Goal: Transaction & Acquisition: Purchase product/service

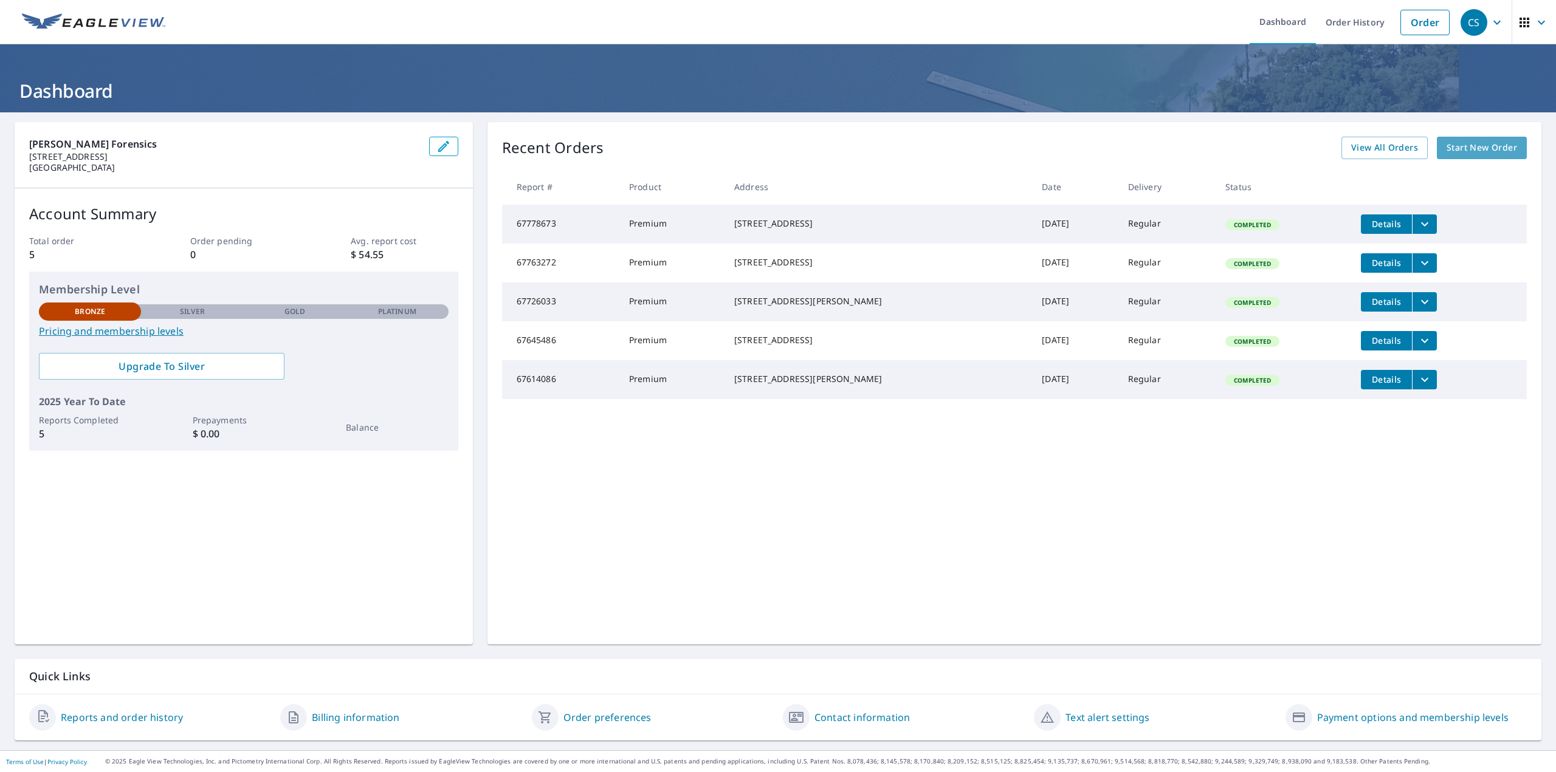
click at [1457, 147] on span "Start New Order" at bounding box center [1481, 147] width 71 height 15
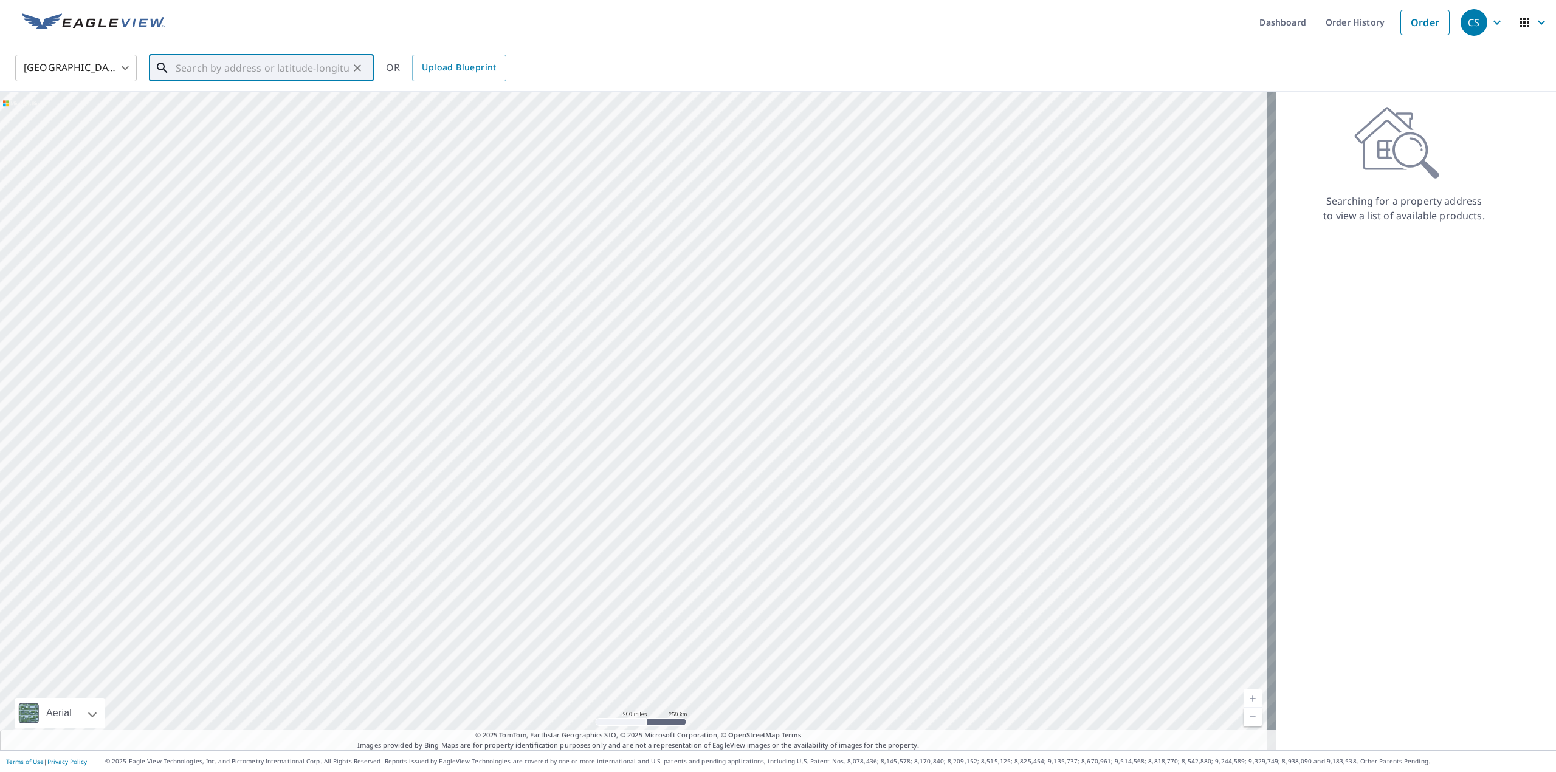
click at [217, 72] on input "text" at bounding box center [262, 68] width 173 height 34
paste input "[STREET_ADDRESS][US_STATE]"
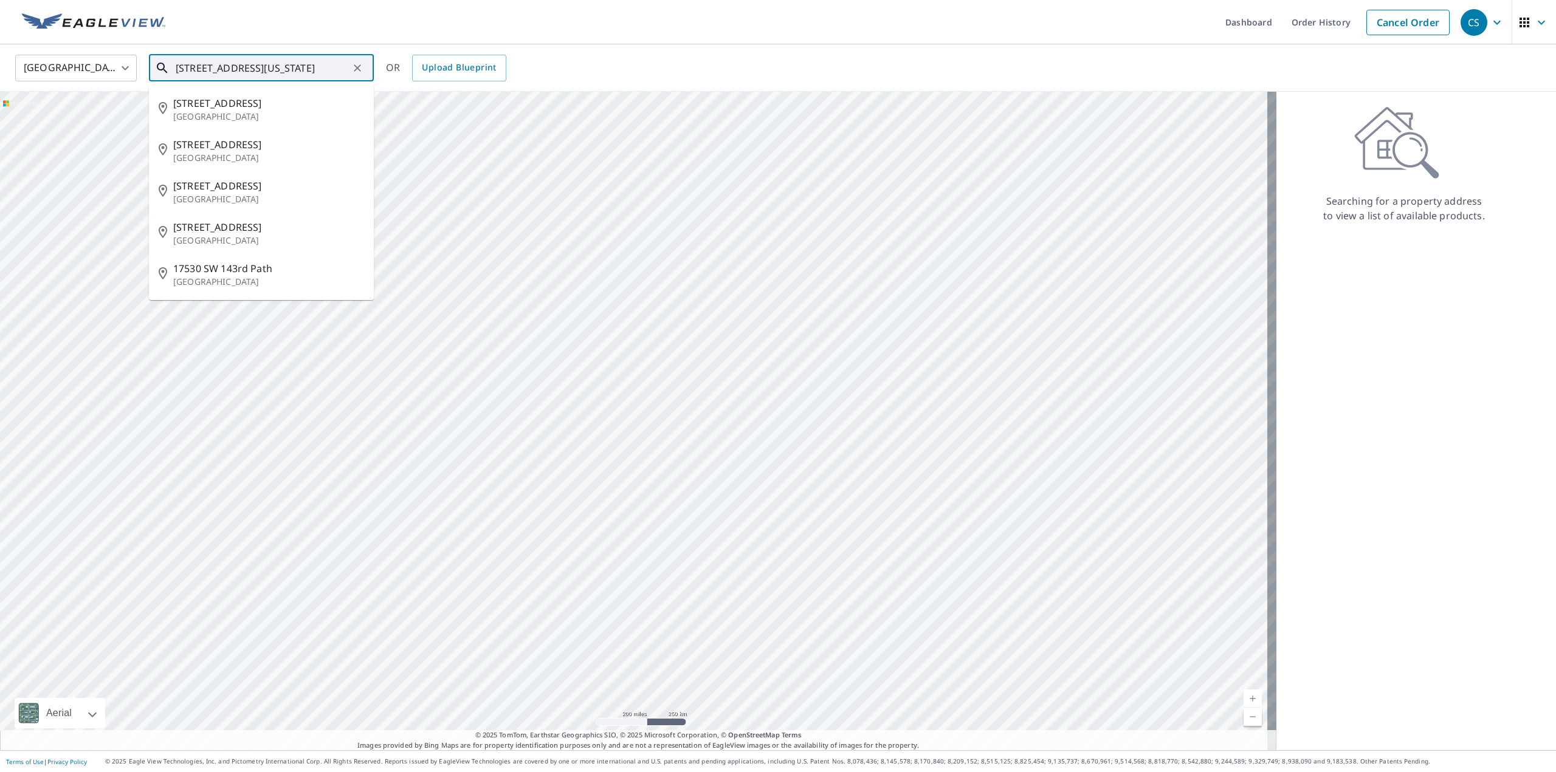
click at [263, 62] on input "[STREET_ADDRESS][US_STATE]" at bounding box center [262, 68] width 173 height 34
type input "[STREET_ADDRESS][US_STATE]"
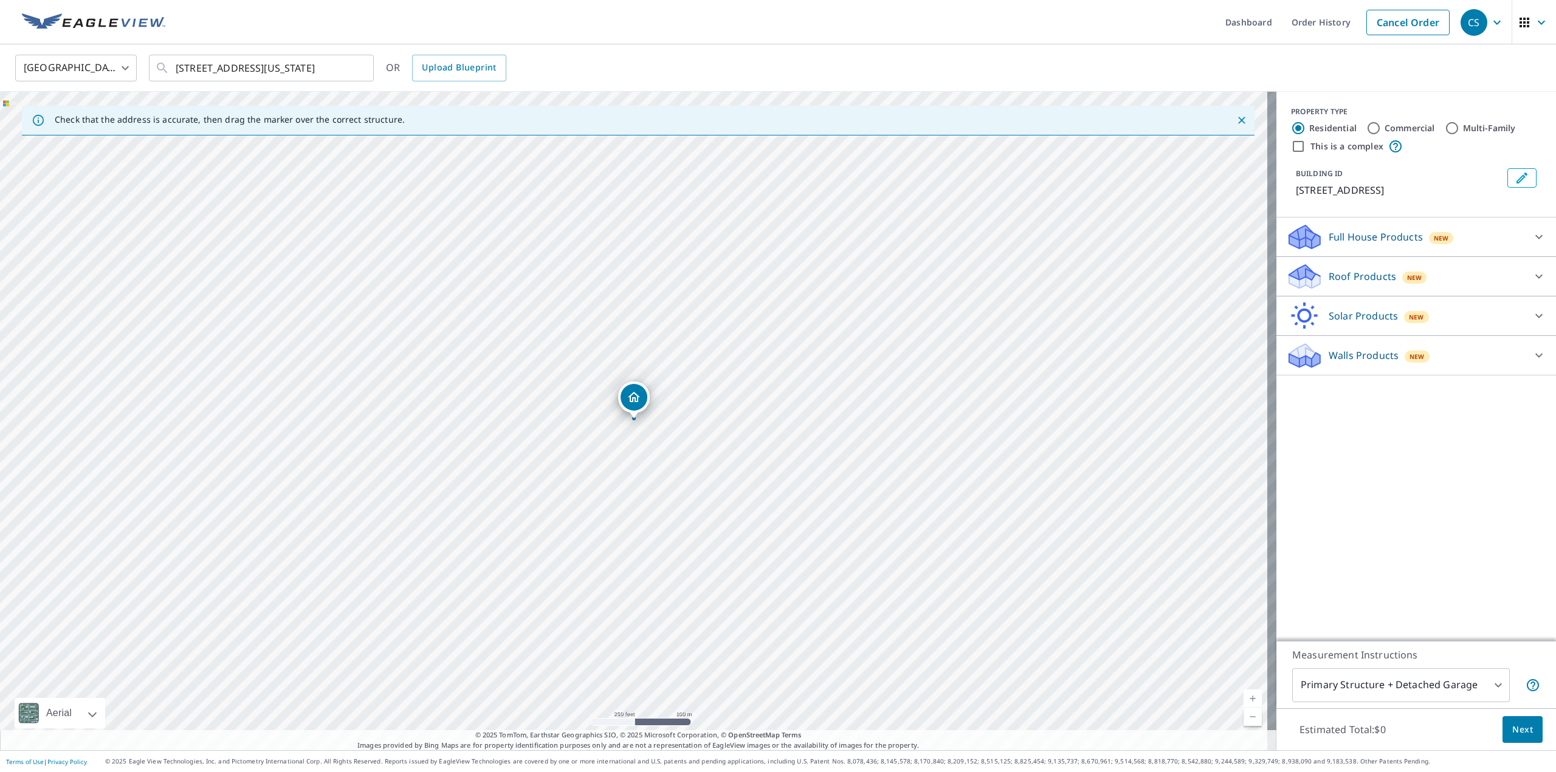
click at [1535, 276] on icon at bounding box center [1539, 276] width 15 height 15
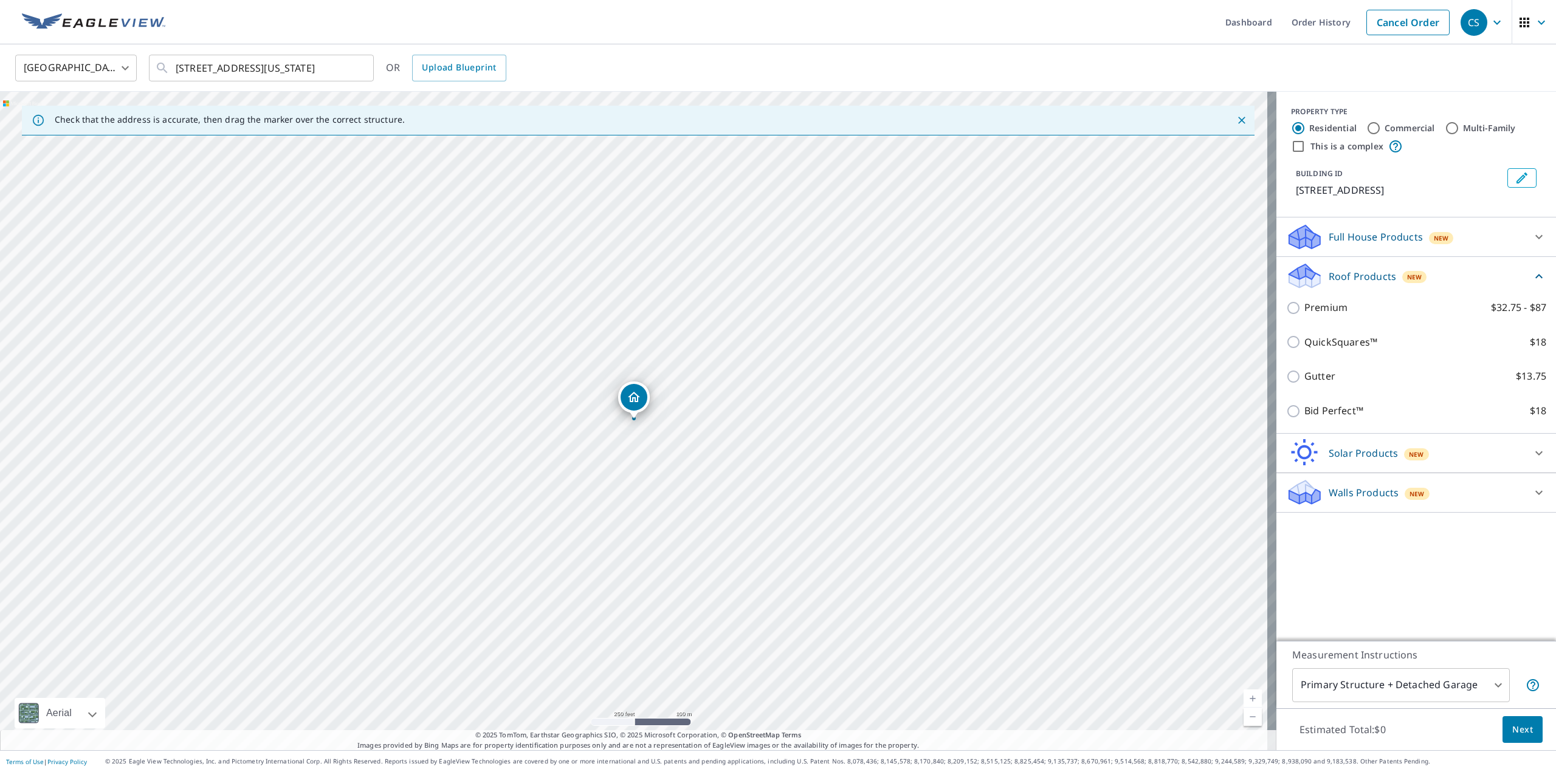
click at [1534, 276] on icon at bounding box center [1539, 276] width 15 height 15
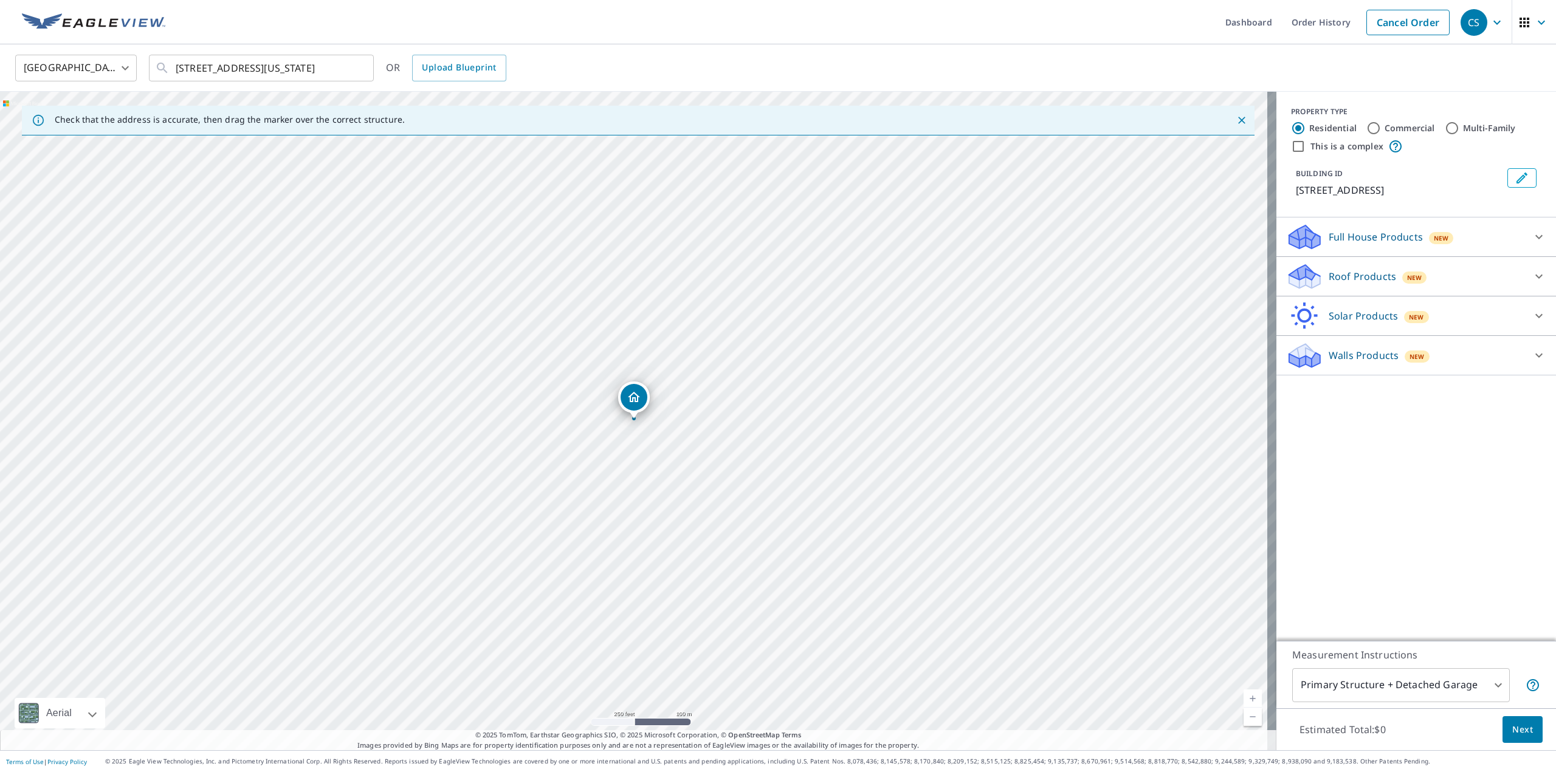
click at [1346, 280] on p "Roof Products" at bounding box center [1362, 276] width 67 height 15
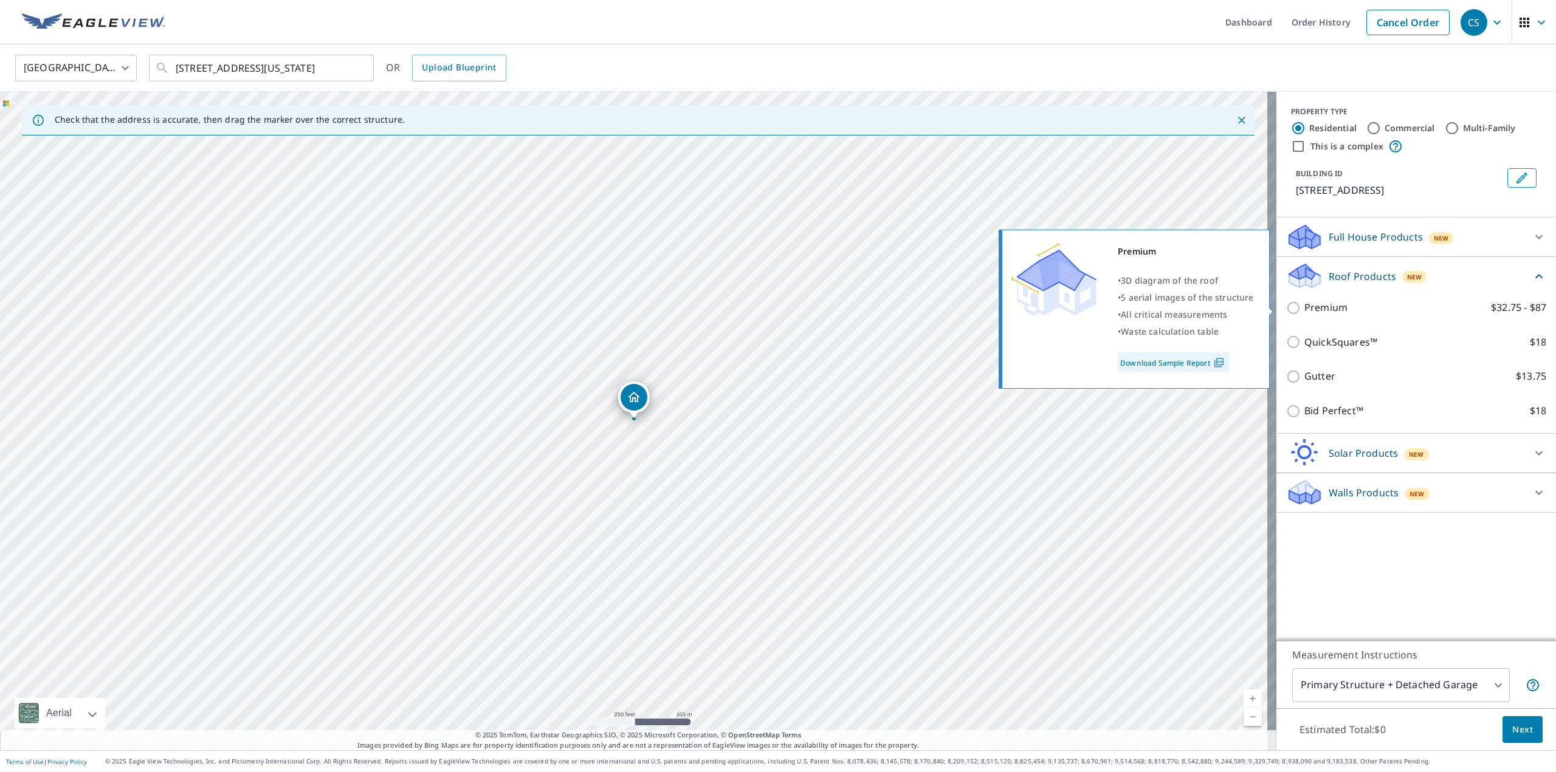
click at [1304, 312] on p "Premium" at bounding box center [1325, 307] width 43 height 15
click at [1304, 312] on input "Premium $32.75 - $87" at bounding box center [1295, 308] width 18 height 15
checkbox input "true"
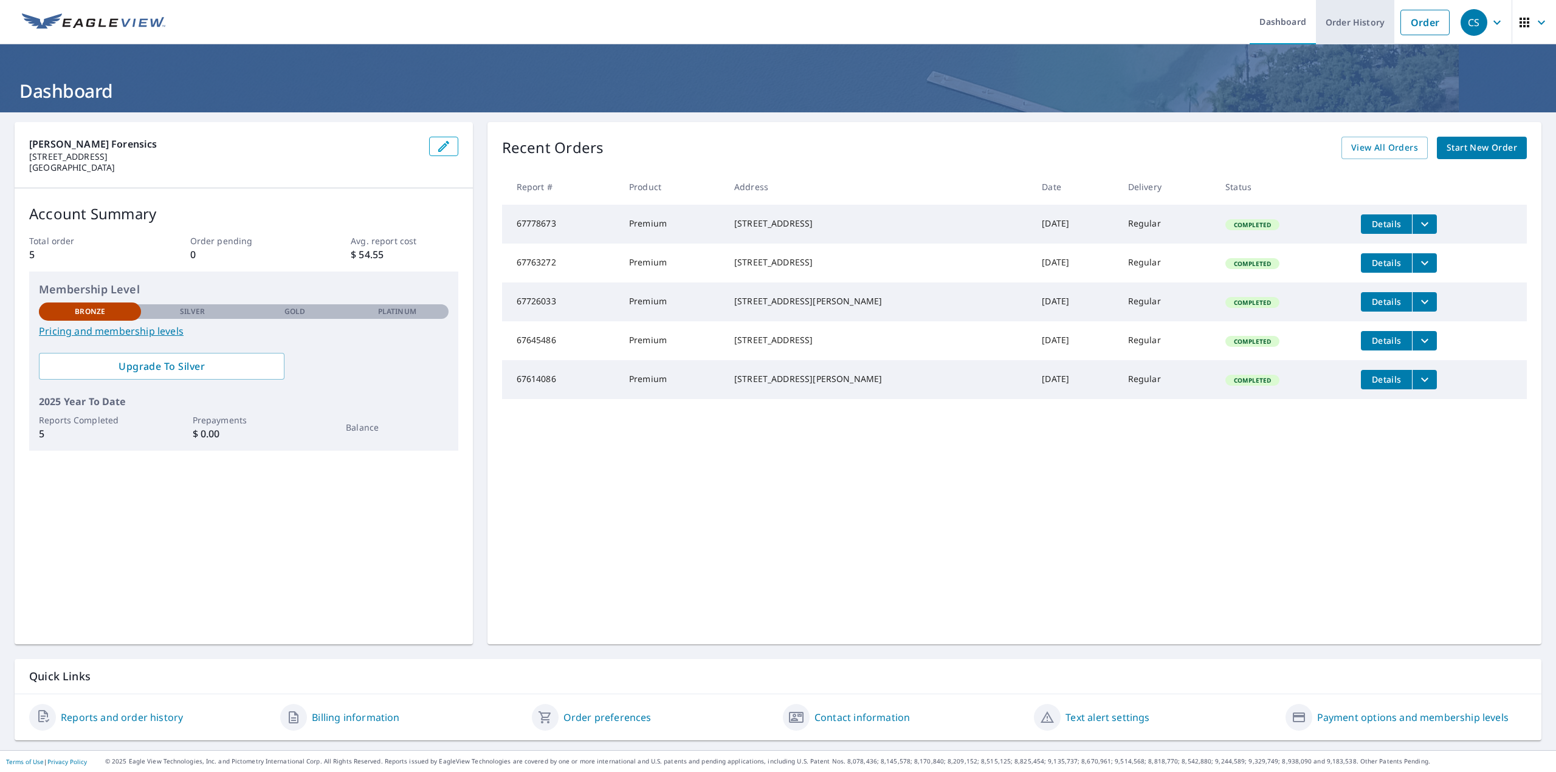
click at [1343, 32] on link "Order History" at bounding box center [1355, 22] width 78 height 44
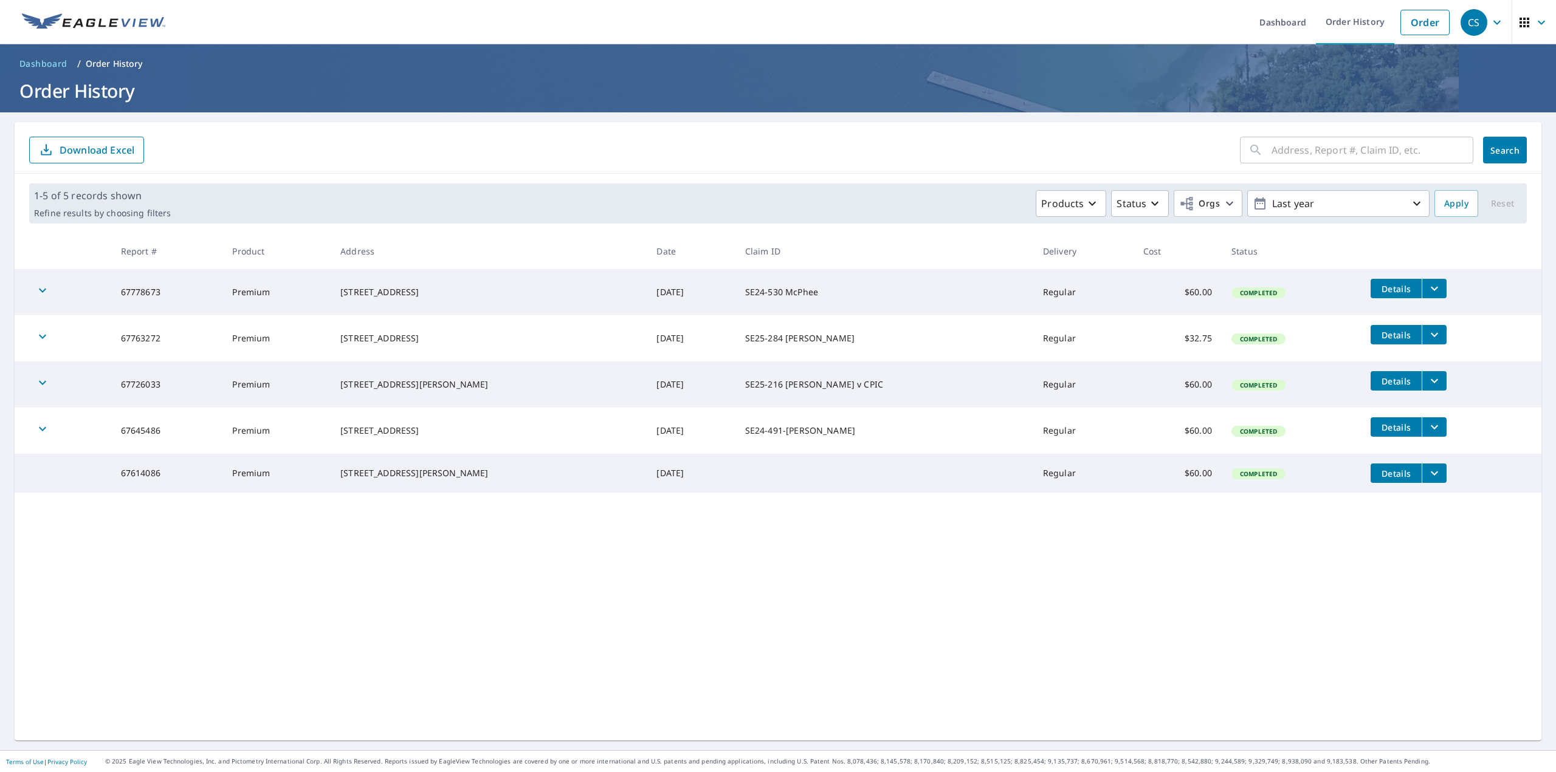
click at [1313, 152] on input "text" at bounding box center [1372, 150] width 202 height 34
paste input "[STREET_ADDRESS][US_STATE]"
type input "[STREET_ADDRESS][US_STATE]"
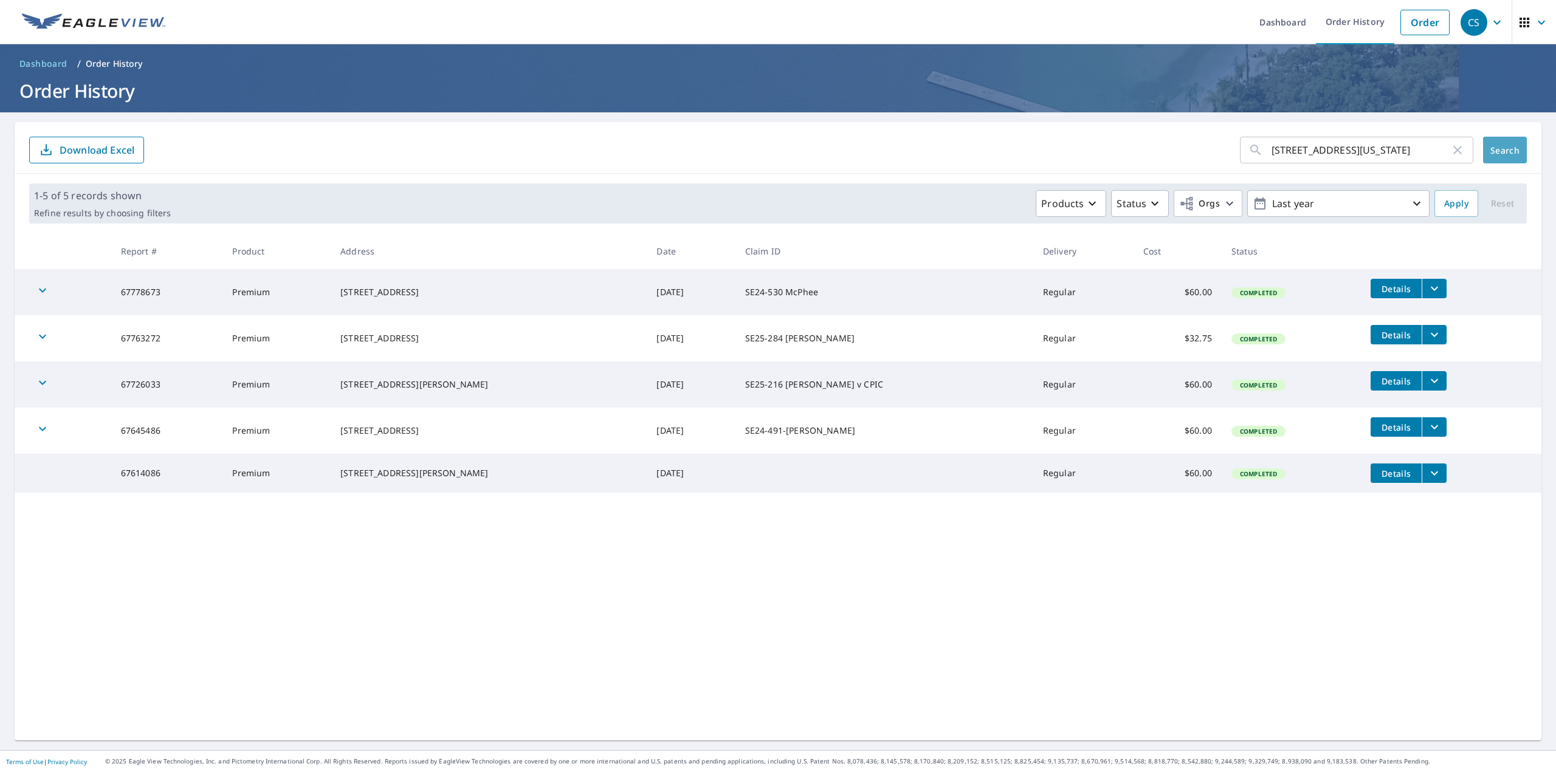
click at [1493, 151] on span "Search" at bounding box center [1505, 151] width 24 height 12
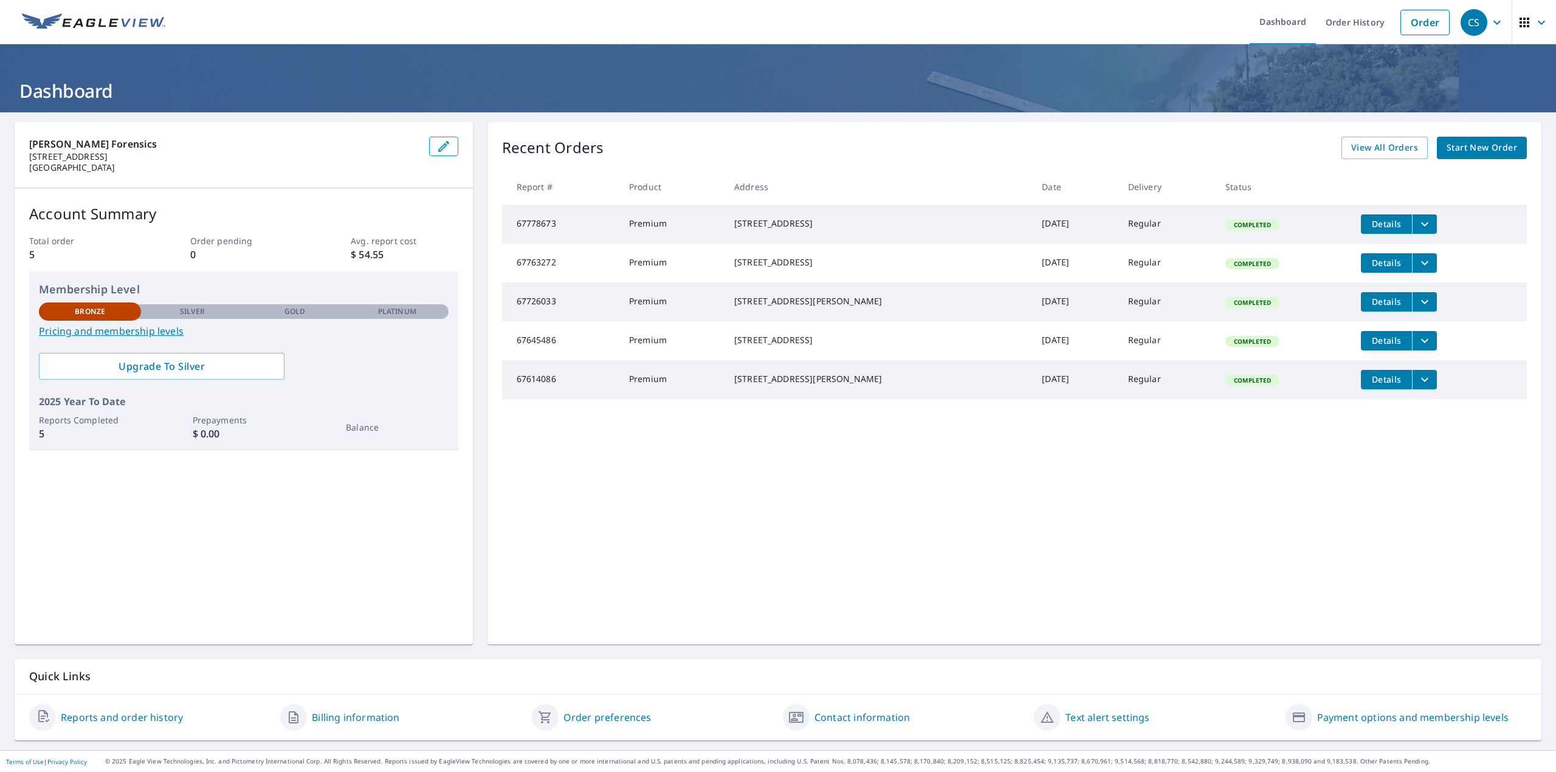
click at [1475, 150] on span "Start New Order" at bounding box center [1481, 147] width 71 height 15
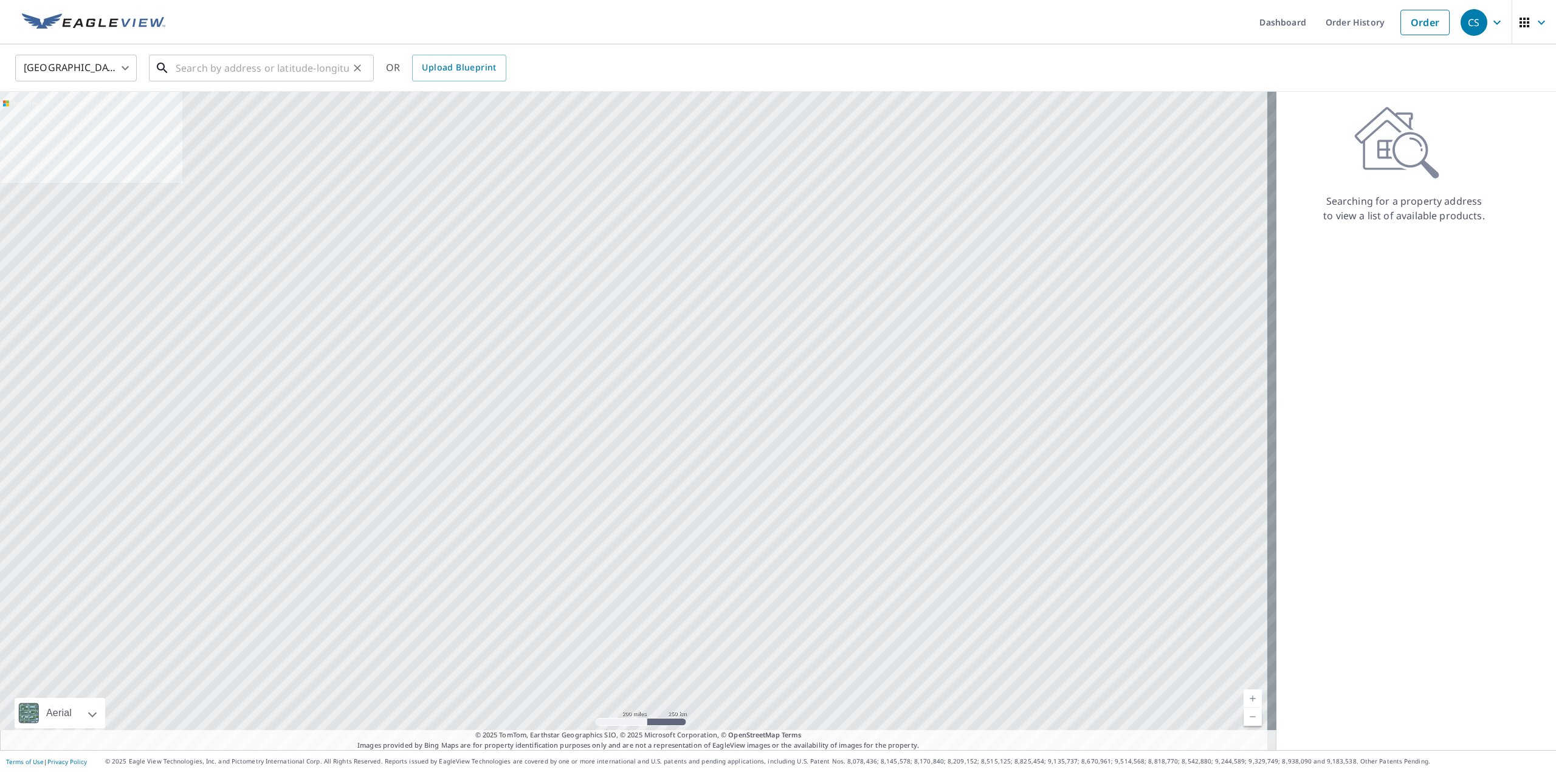
click at [194, 65] on input "text" at bounding box center [262, 68] width 173 height 34
paste input "[STREET_ADDRESS][US_STATE]"
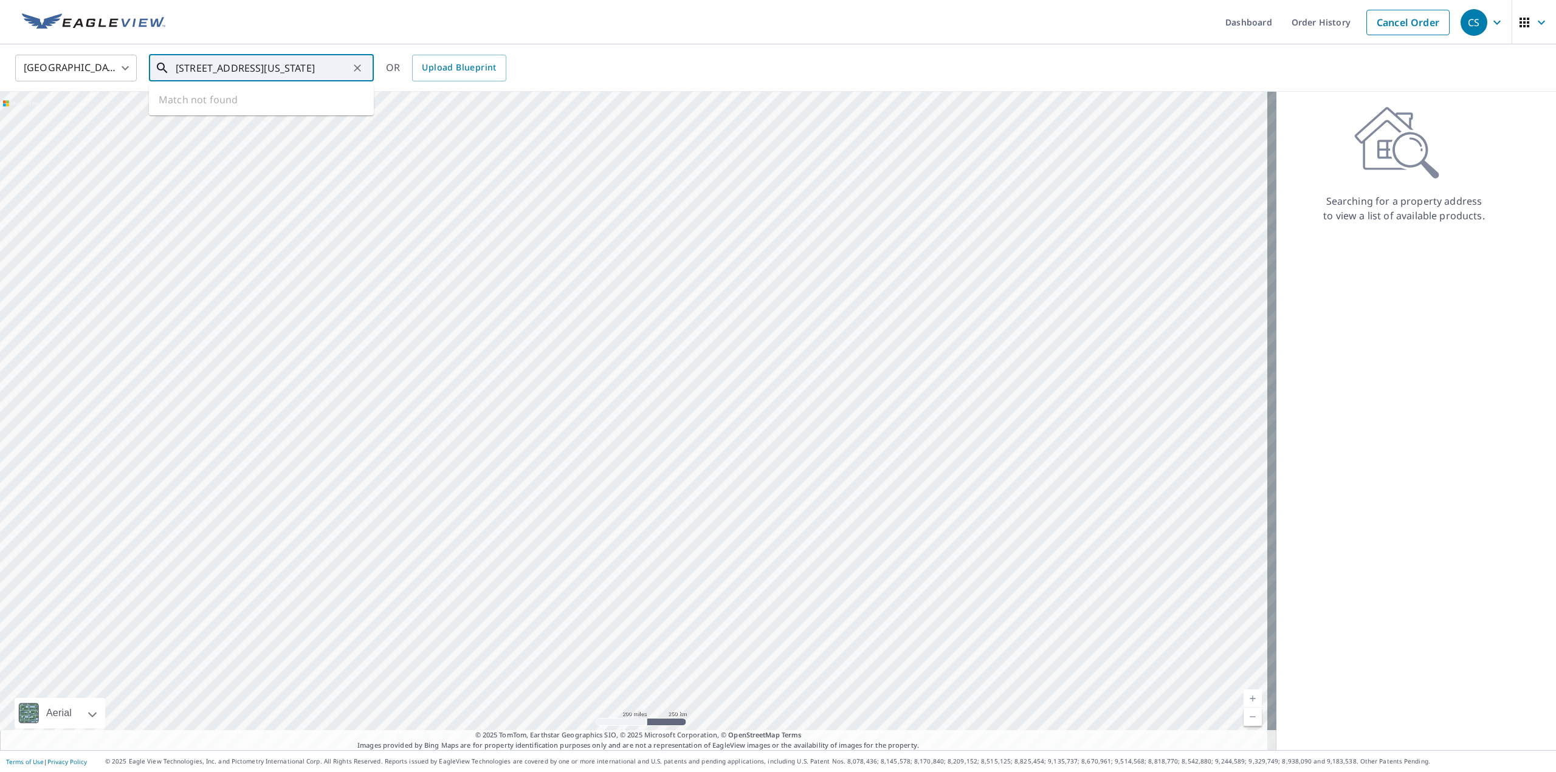
scroll to position [0, 31]
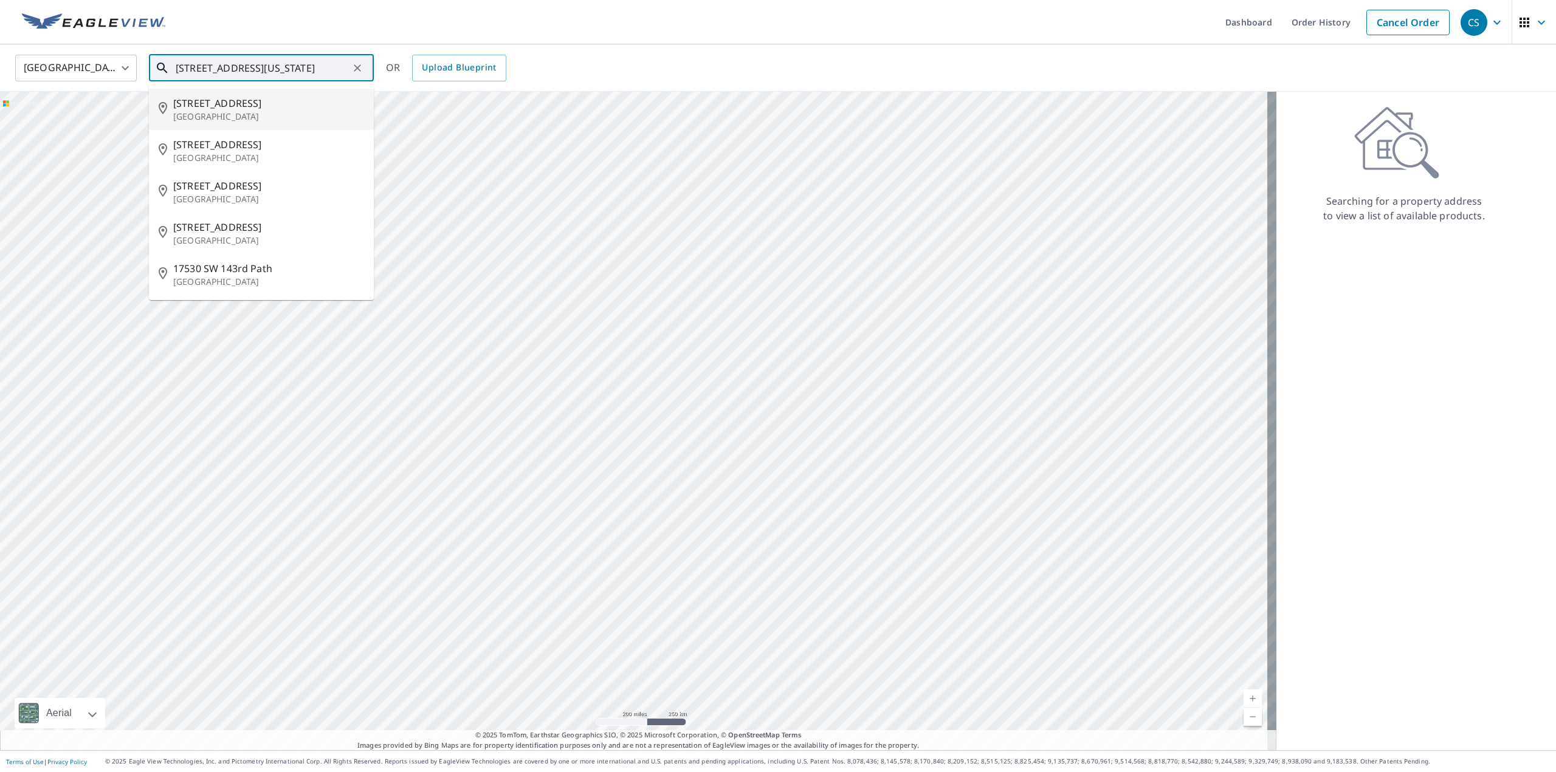
click at [226, 116] on p "[GEOGRAPHIC_DATA]" at bounding box center [268, 117] width 191 height 12
type input "[STREET_ADDRESS]"
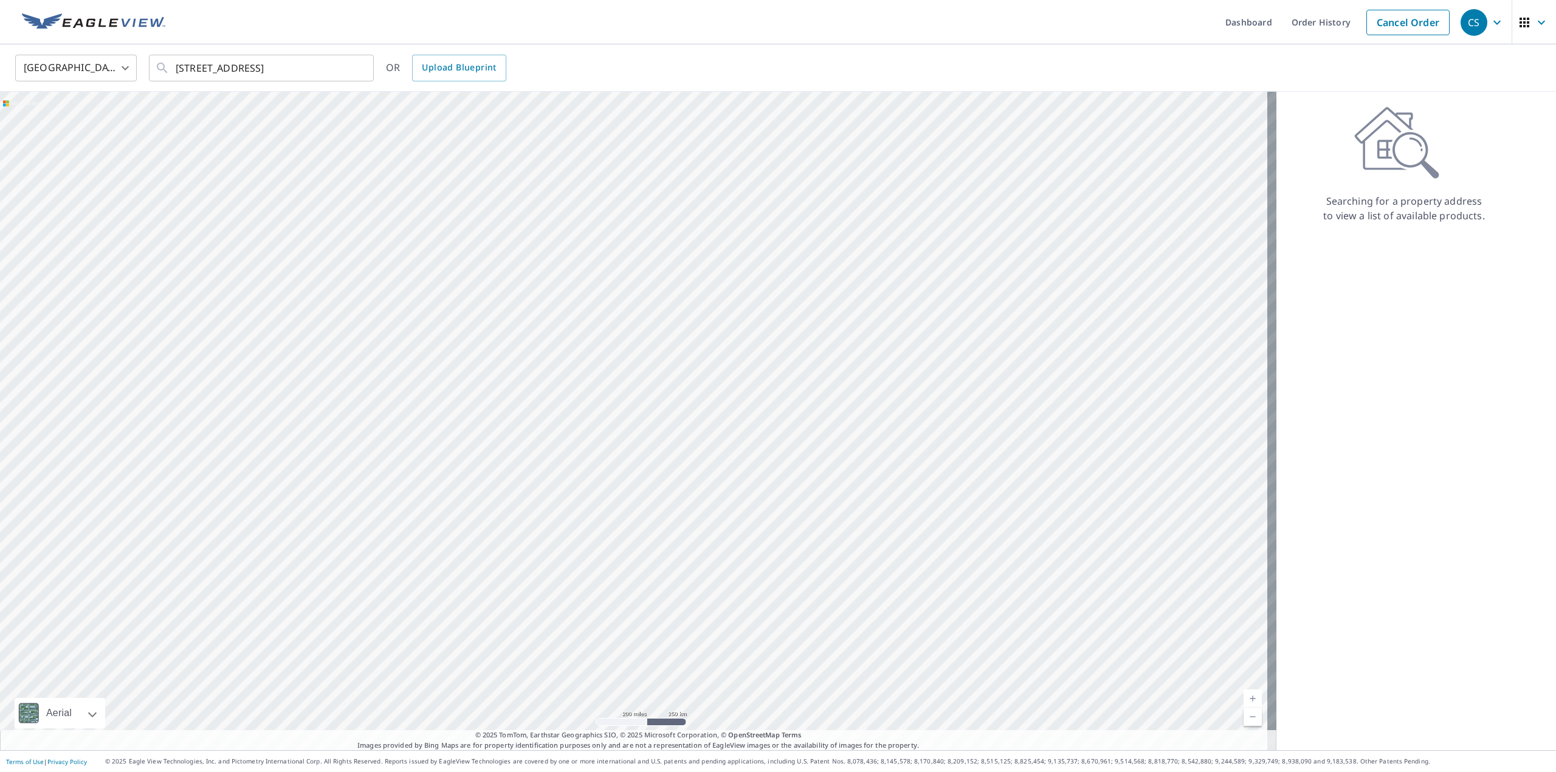
scroll to position [0, 0]
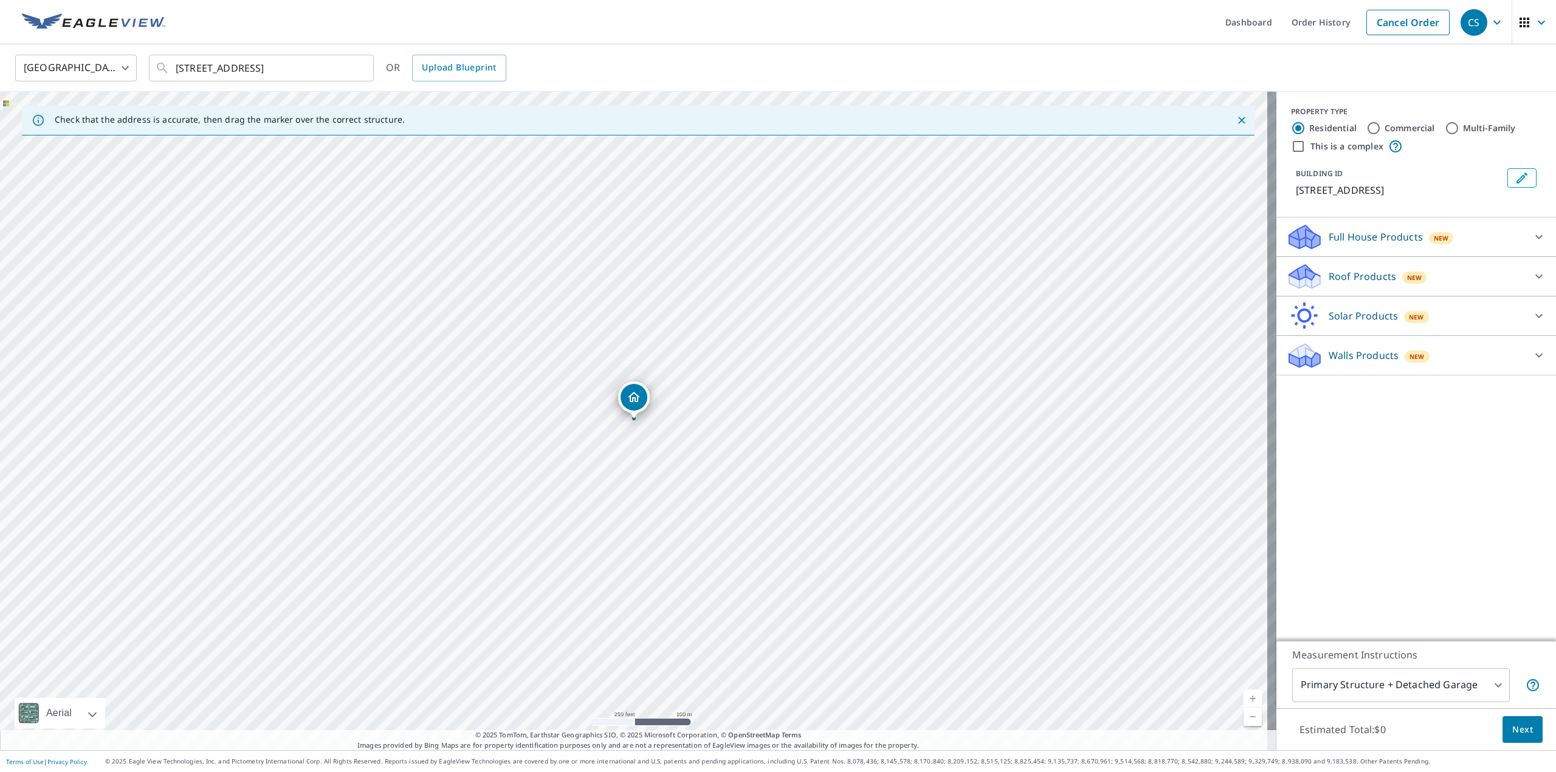
click at [1361, 276] on p "Roof Products" at bounding box center [1362, 276] width 67 height 15
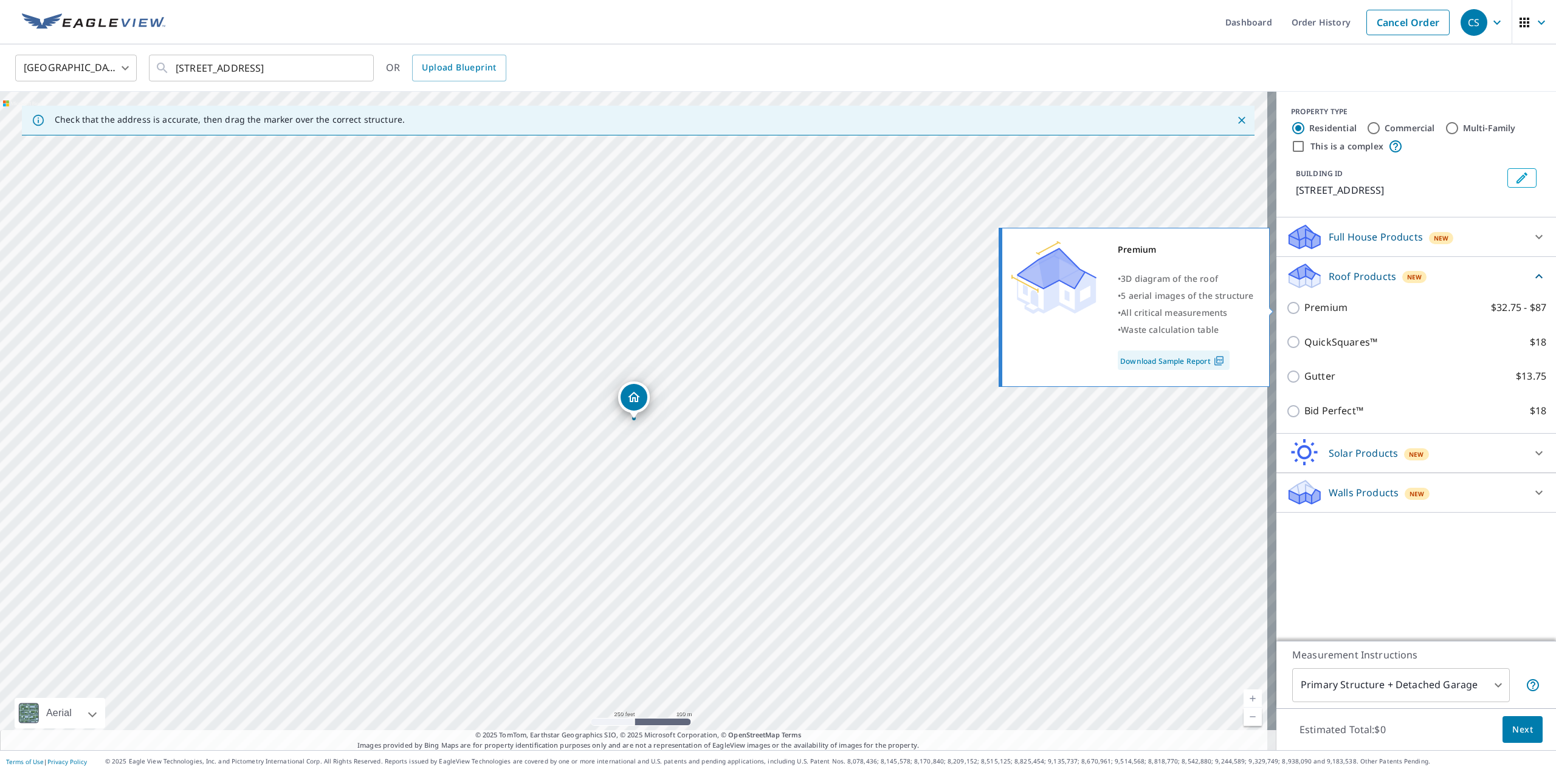
click at [1337, 309] on p "Premium" at bounding box center [1325, 307] width 43 height 15
click at [1304, 309] on input "Premium $32.75 - $87" at bounding box center [1295, 308] width 18 height 15
checkbox input "true"
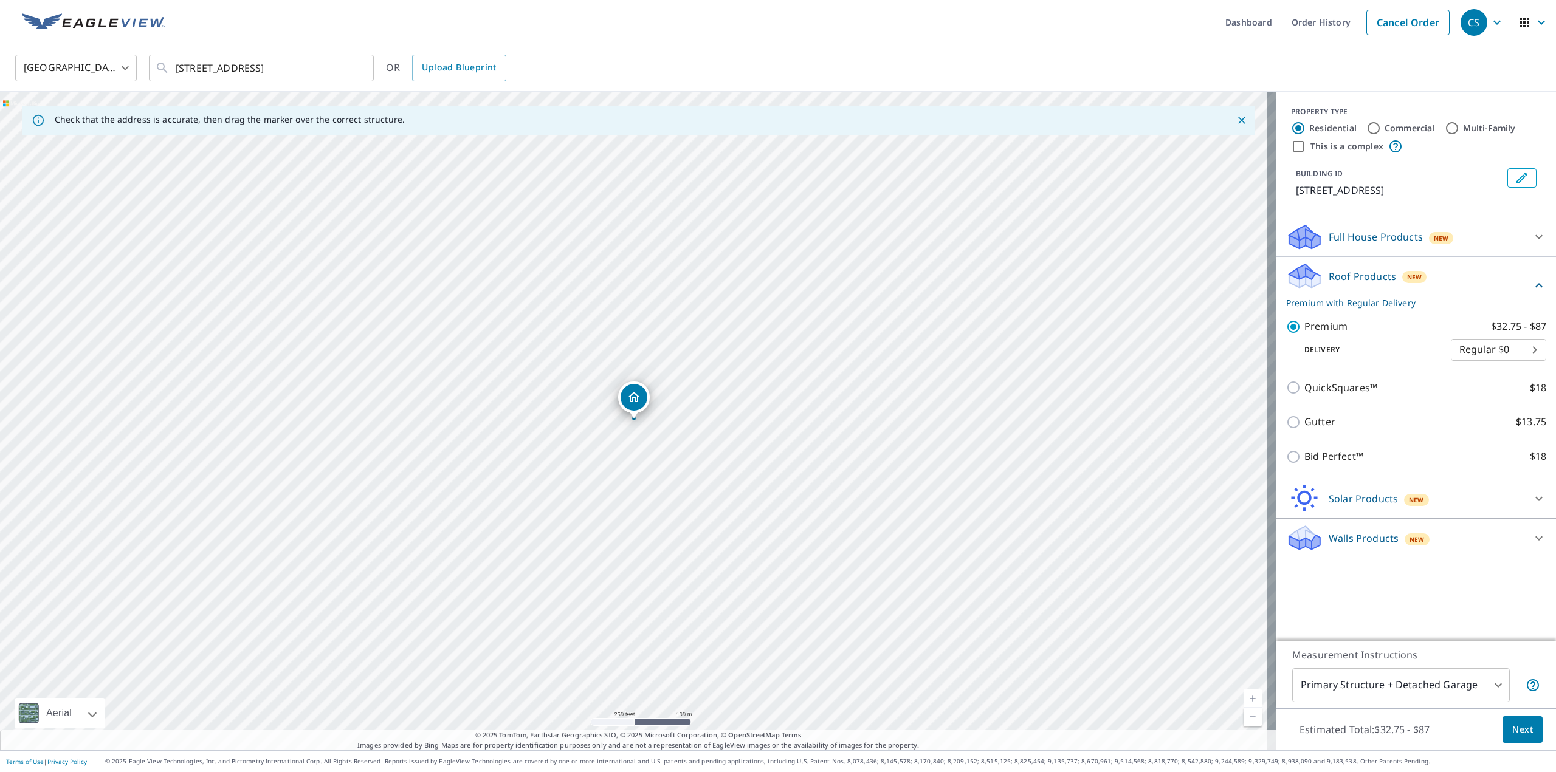
click at [1515, 725] on span "Next" at bounding box center [1522, 730] width 21 height 15
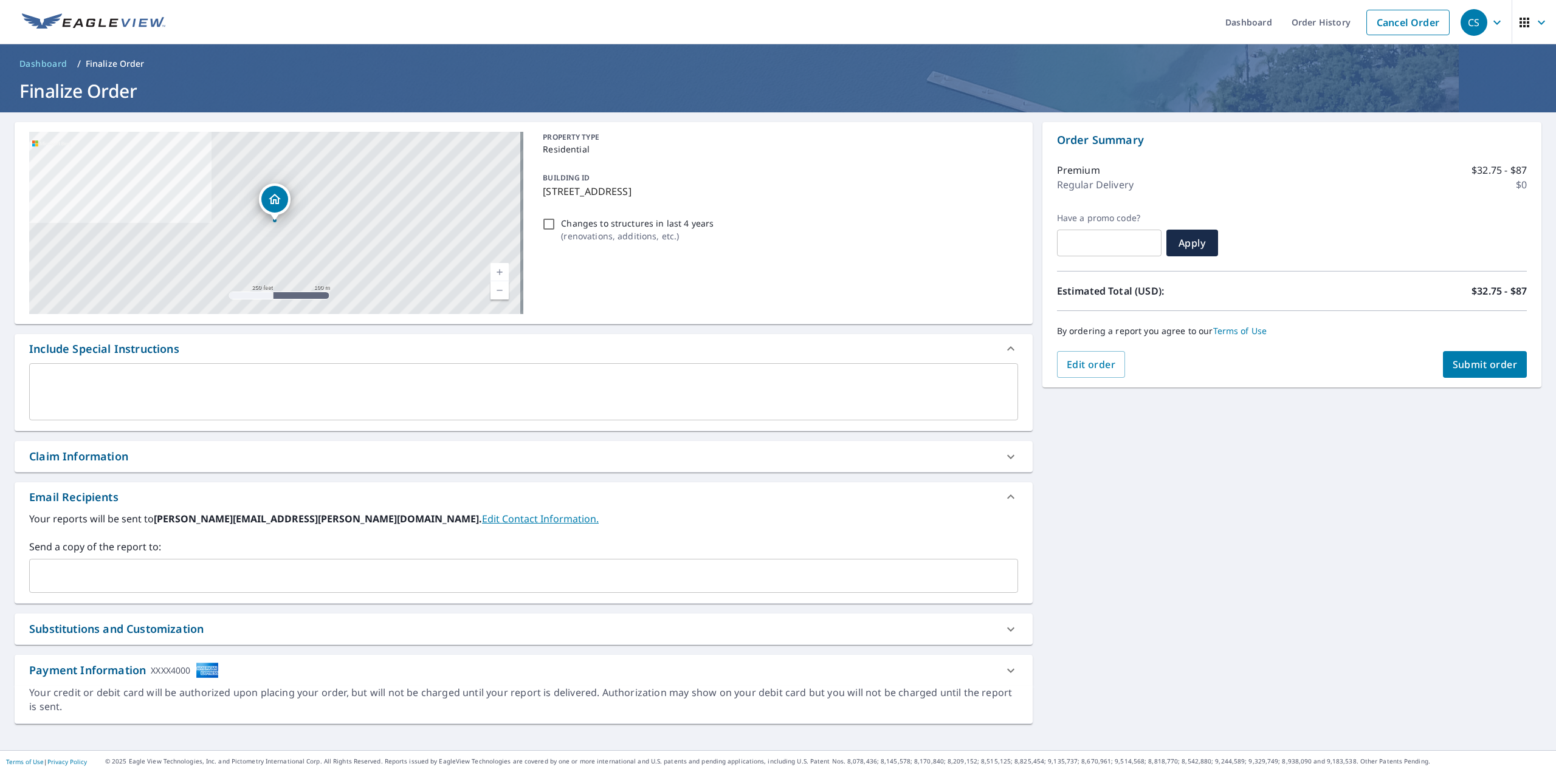
click at [161, 393] on textarea at bounding box center [524, 392] width 972 height 35
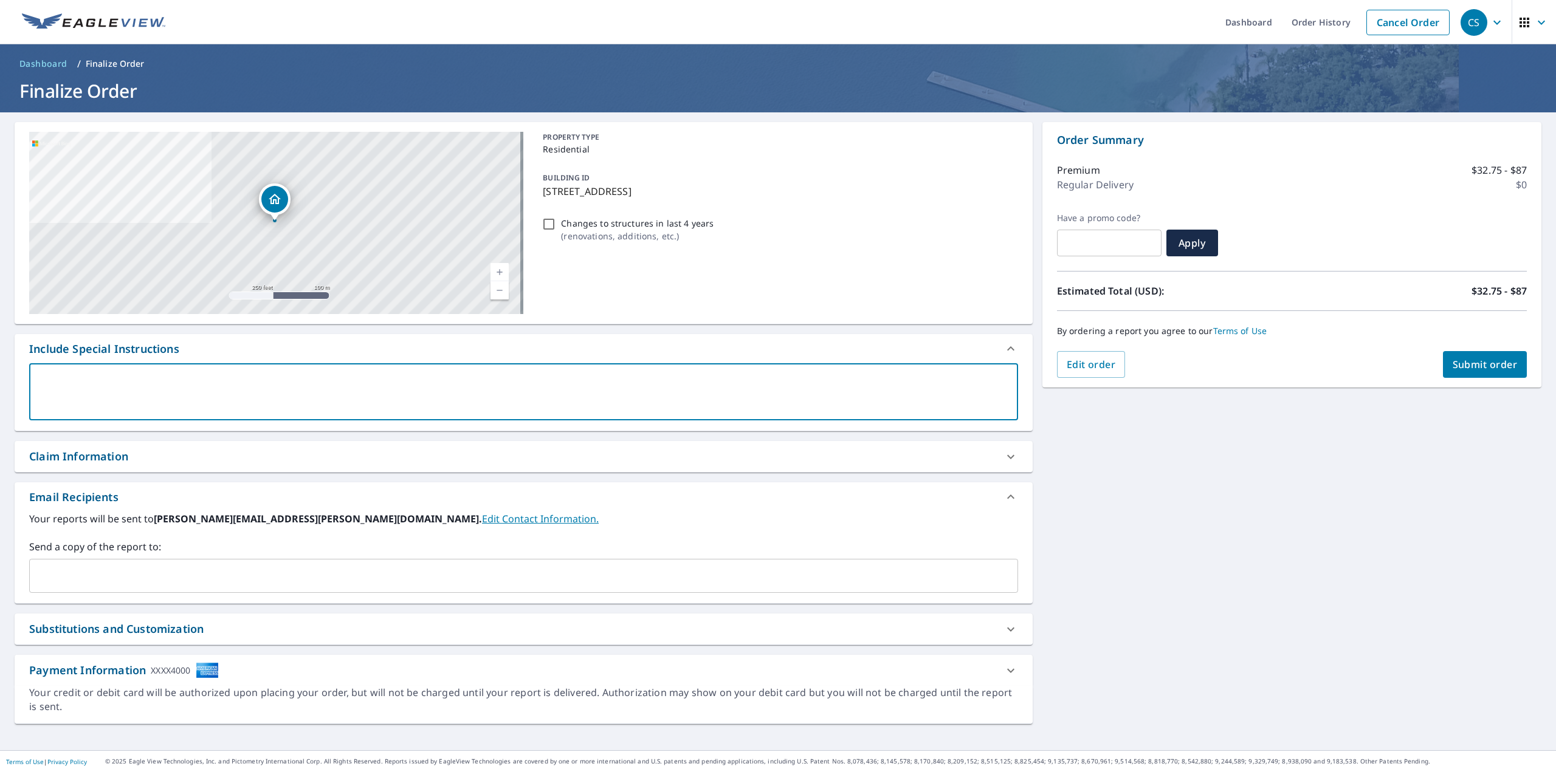
type textarea "S"
type textarea "x"
type textarea "SE"
type textarea "x"
type textarea "SE2"
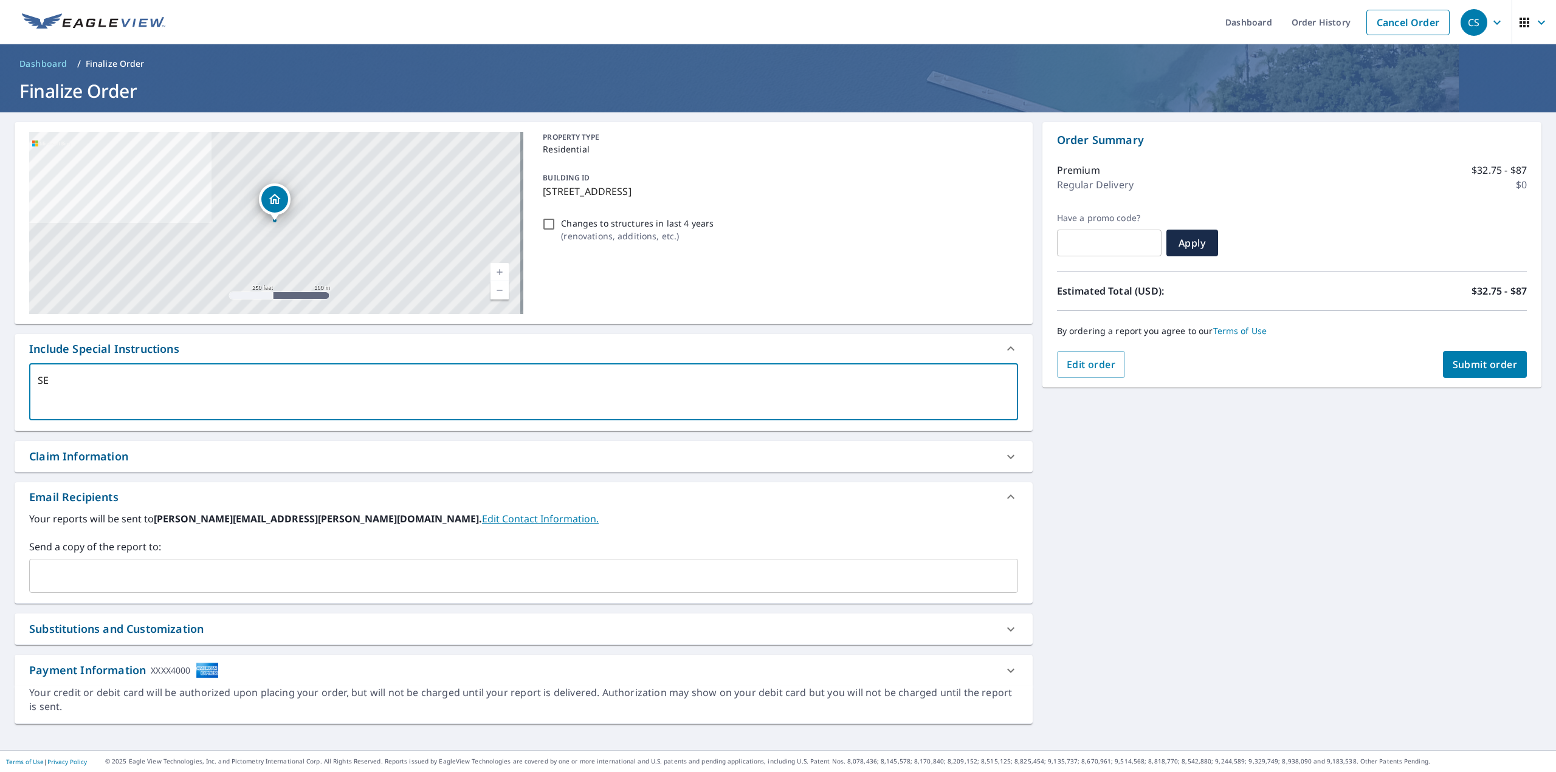
type textarea "x"
type textarea "SE25"
type textarea "x"
type textarea "SE25-"
type textarea "x"
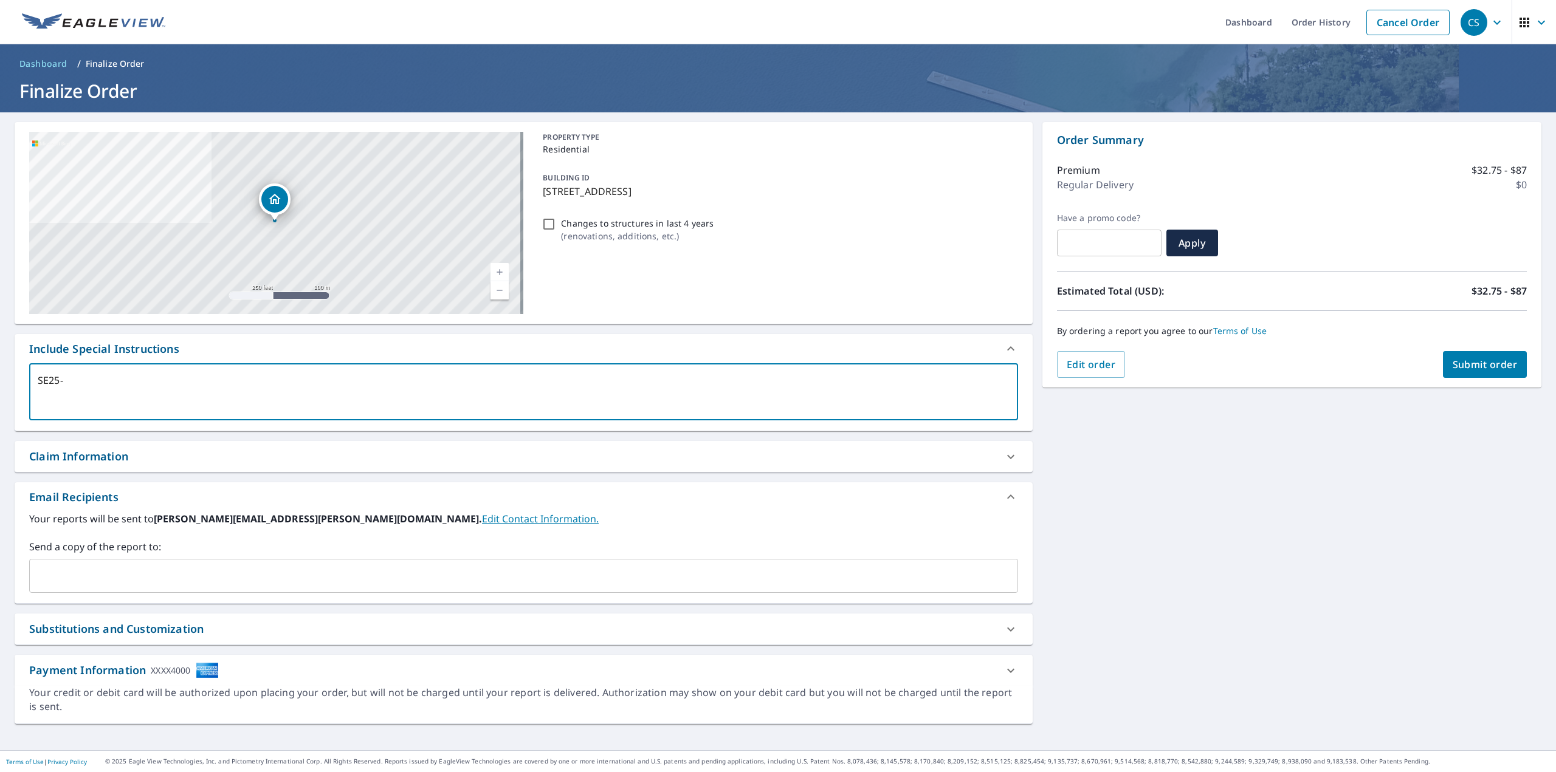
type textarea "SE25-1"
type textarea "x"
type textarea "SE25-19"
type textarea "x"
type textarea "SE25-192"
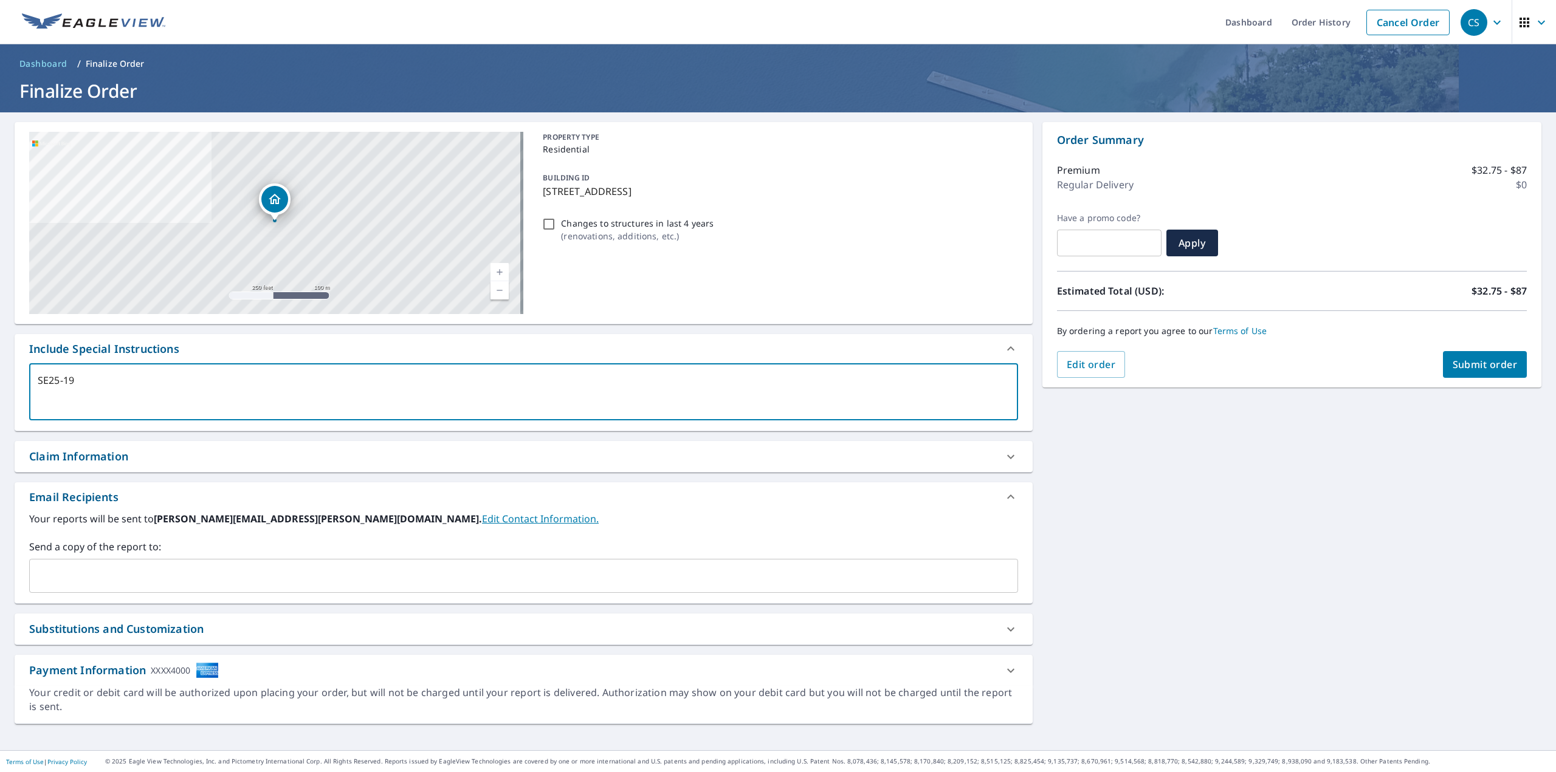
type textarea "x"
type textarea "SE25-192"
type textarea "x"
click at [102, 598] on div "Your reports will be sent to [PERSON_NAME][EMAIL_ADDRESS][PERSON_NAME][DOMAIN_N…" at bounding box center [524, 558] width 1018 height 92
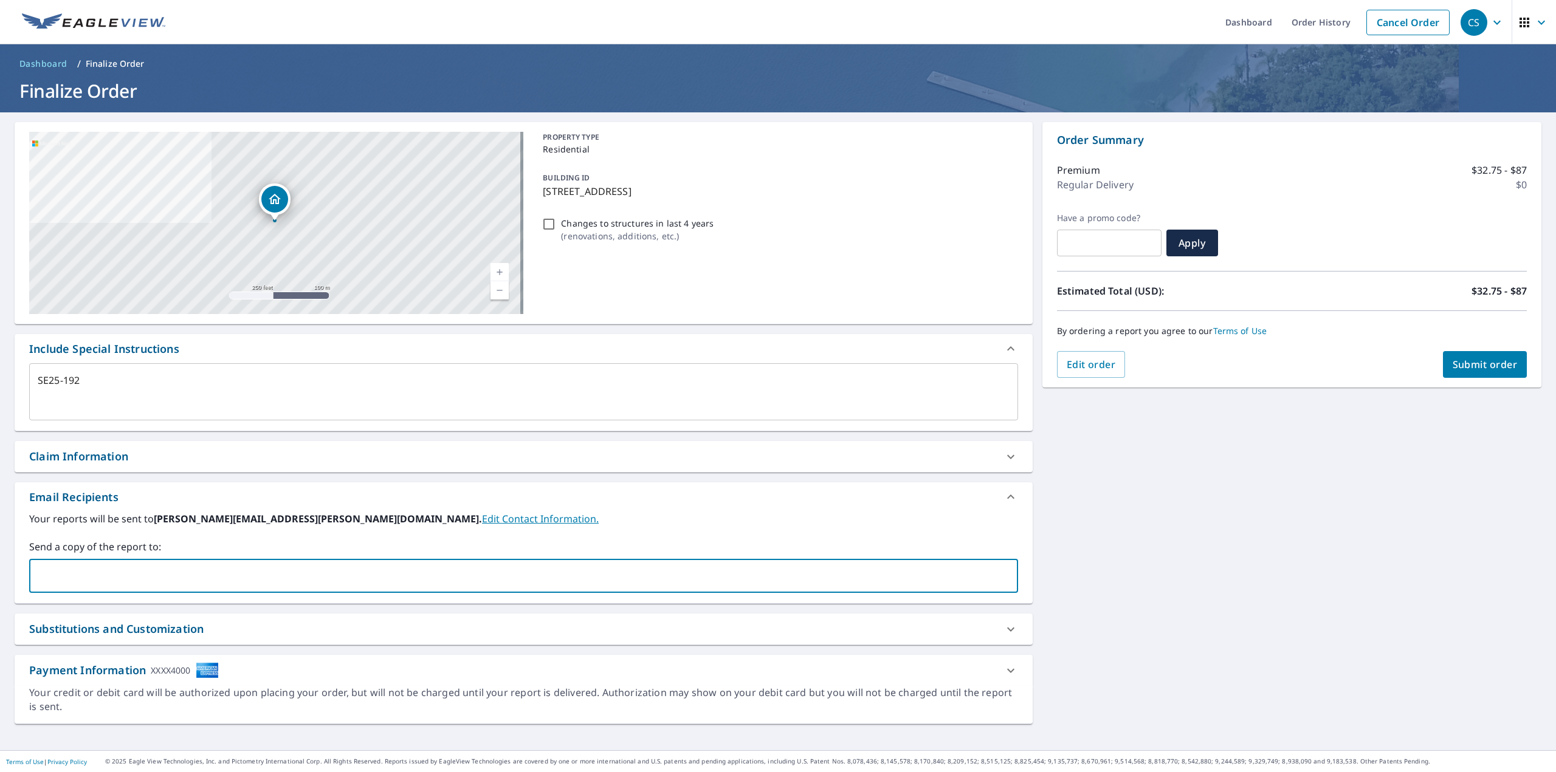
click at [95, 582] on input "text" at bounding box center [515, 576] width 960 height 23
type input "R"
click at [88, 577] on input "[PERSON_NAME][EMAIL_ADDRESS][DOMAIN_NAME]" at bounding box center [515, 576] width 960 height 23
click at [88, 578] on input "[PERSON_NAME][EMAIL_ADDRESS][DOMAIN_NAME]" at bounding box center [515, 576] width 960 height 23
type input "[PERSON_NAME][EMAIL_ADDRESS][PERSON_NAME][DOMAIN_NAME]"
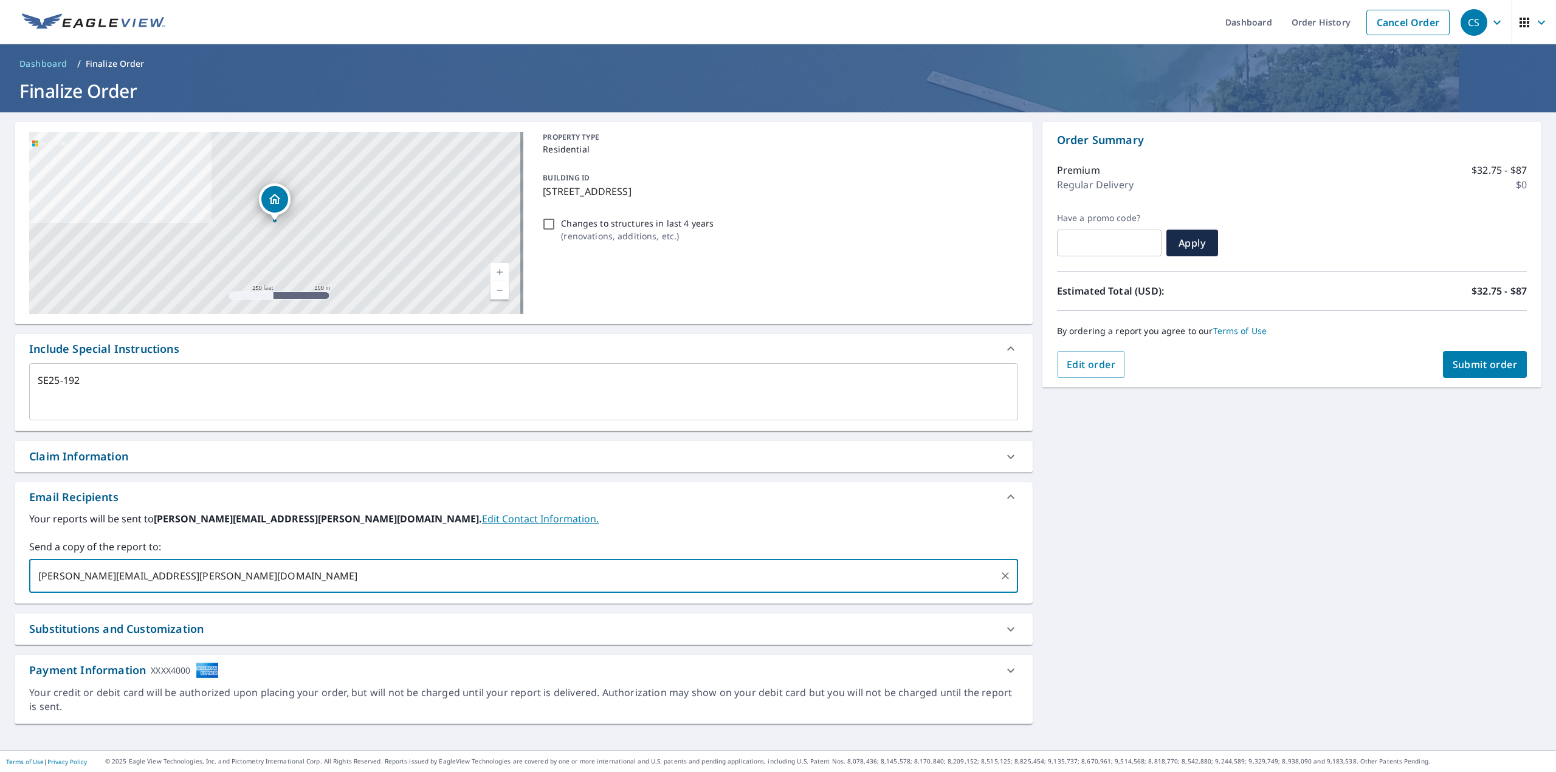
type textarea "x"
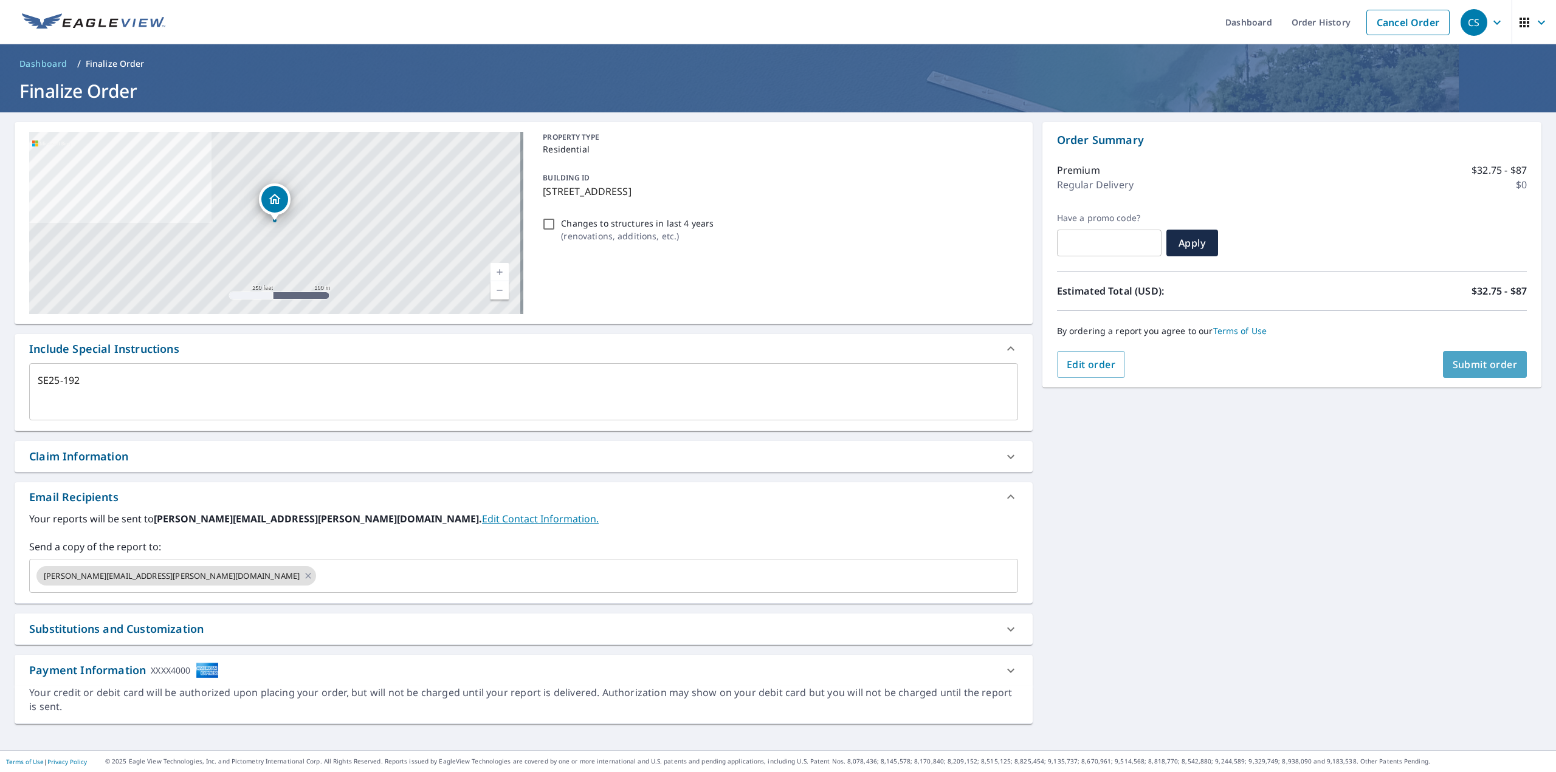
click at [1456, 362] on span "Submit order" at bounding box center [1485, 364] width 65 height 13
type textarea "x"
